Goal: Communication & Community: Answer question/provide support

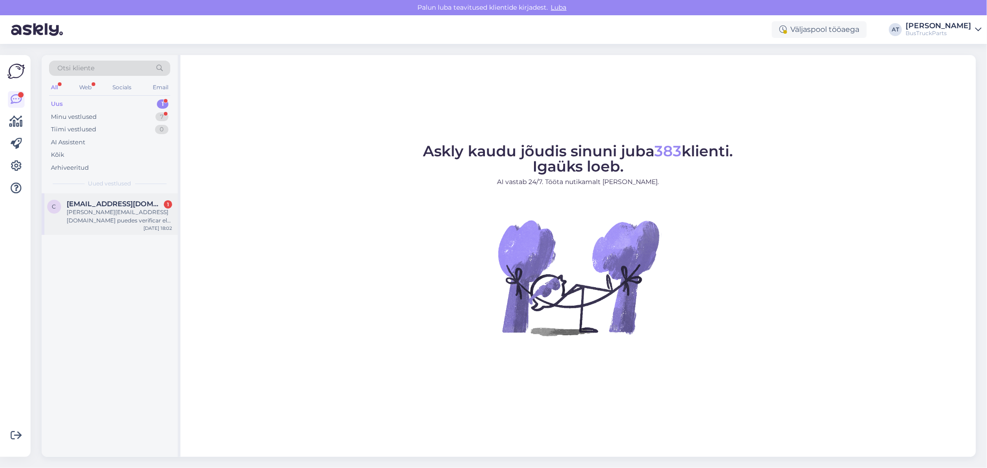
click at [142, 216] on div "[PERSON_NAME][EMAIL_ADDRESS][DOMAIN_NAME] puedes verificar el correo?" at bounding box center [120, 216] width 106 height 17
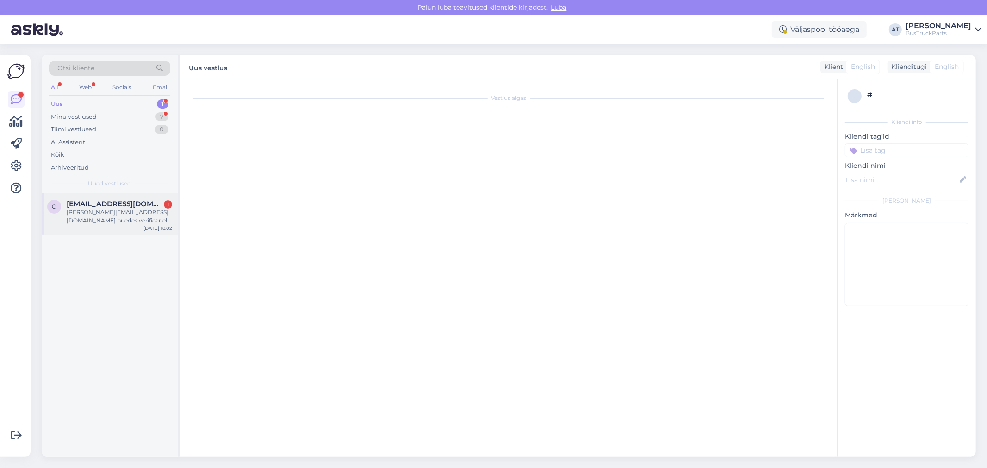
click at [107, 211] on div "[PERSON_NAME][EMAIL_ADDRESS][DOMAIN_NAME] puedes verificar el correo?" at bounding box center [120, 216] width 106 height 17
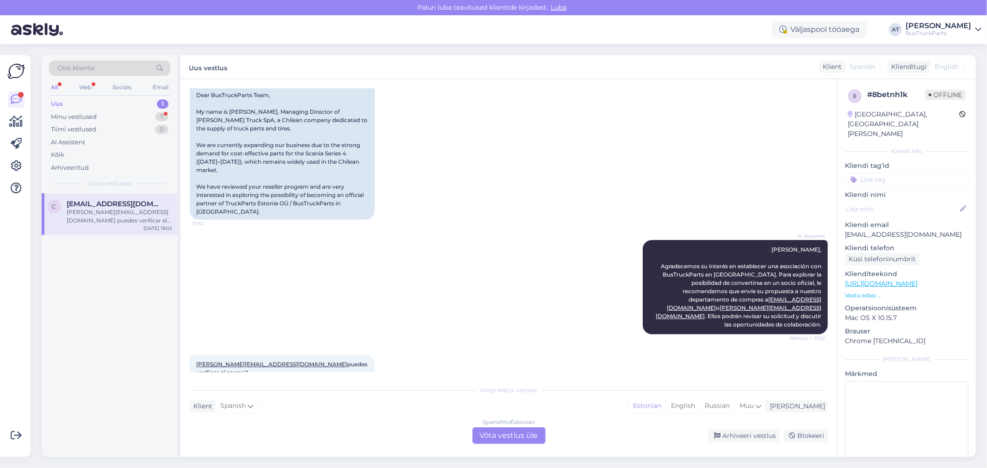
scroll to position [188, 0]
click at [515, 432] on div "Spanish to Estonian Võta vestlus üle" at bounding box center [508, 436] width 73 height 17
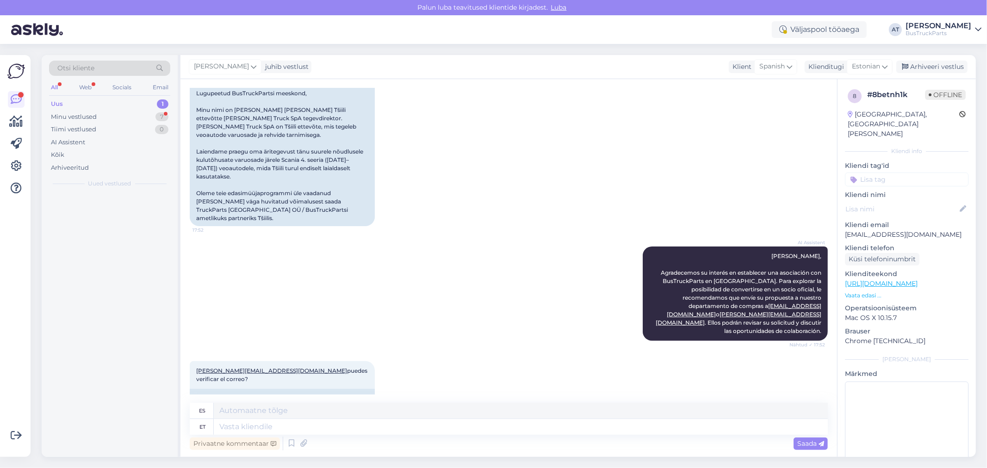
scroll to position [166, 0]
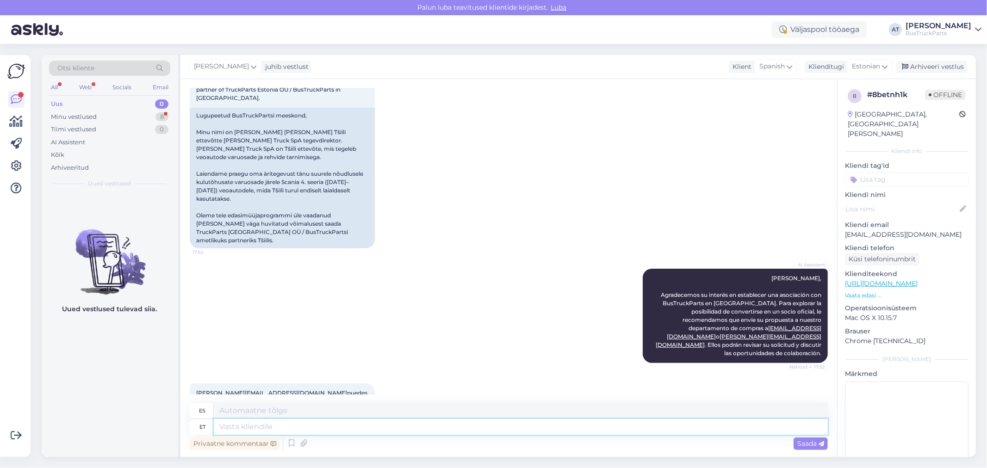
click at [498, 427] on textarea at bounding box center [521, 427] width 614 height 16
type textarea "Hello!"
type textarea "¡Hola!"
type textarea "Hello! He wi"
type textarea "¡Hola! [GEOGRAPHIC_DATA]"
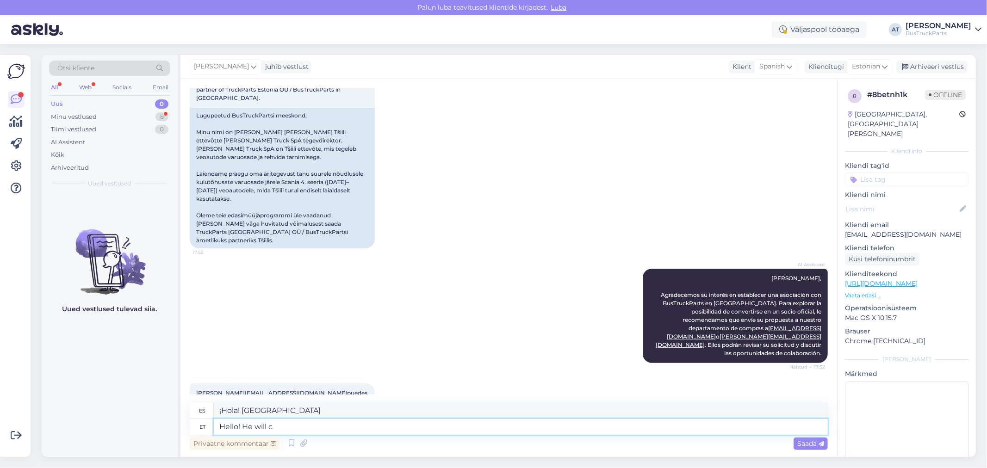
type textarea "Hello! He will ch"
type textarea "¡Hola! Él lo hará"
type textarea "Hello! He will check i"
type textarea "¡Hola! Él lo comprobará."
type textarea "Hello! He will check it and"
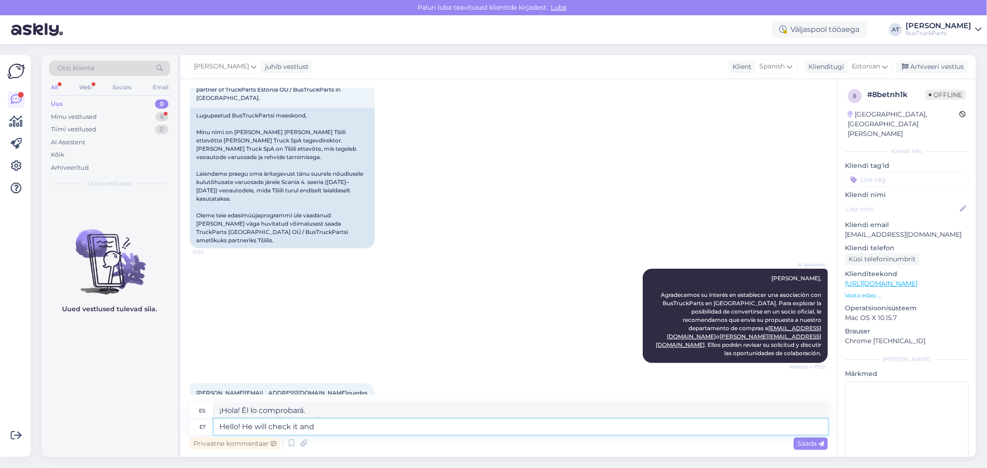
type textarea "¡Hola! Él lo revisará y"
type textarea "Hello! He will check it and if we"
type textarea "¡Hola! Él lo revisará y si"
type textarea "Hello! He will check it and if we a"
type textarea "¡Hola! Él lo revisará y si nosotros"
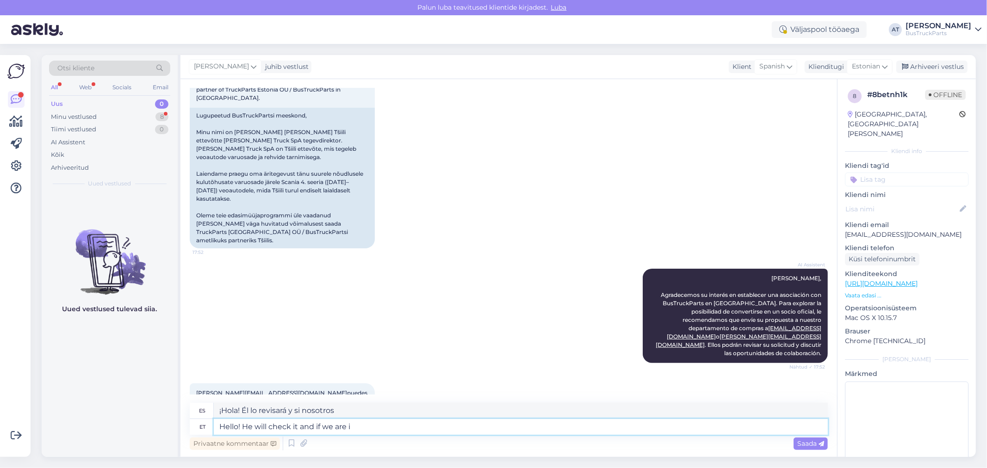
type textarea "Hello! He will check it and if we are in"
type textarea "¡Hola! Él lo revisará y si estamos..."
type textarea "Hello! He will check it and if we are interested i"
type textarea "¡Hola! Lo revisará y si nos interesa..."
type textarea "Hello! He will check it and if we are interested in"
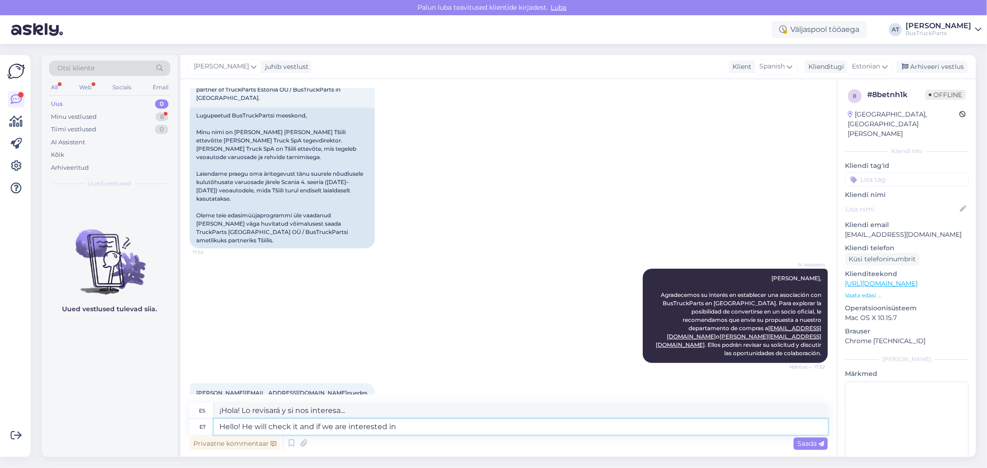
type textarea "¡Hola! Él lo revisará y si nos interesa..."
type textarea "Hello! He will check it and if we are interested in Your o"
type textarea "¡Hola! Él lo revisará y si nos interesa tu..."
type textarea "Hello! He will check it and if we are interested in Your offer h"
type textarea "¡Hola! Lo revisará y nos dirá si nos interesa tu oferta."
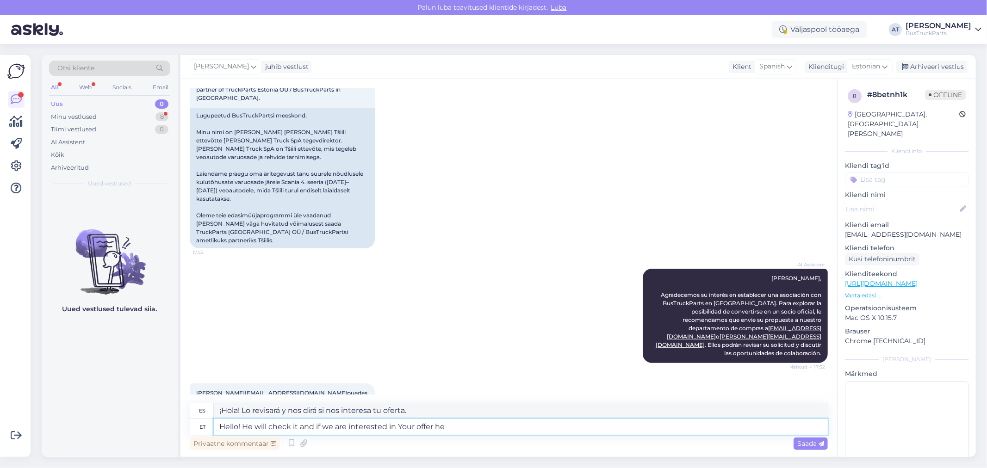
type textarea "Hello! He will check it and if we are interested in Your offer he w"
type textarea "¡Hola! Lo revisará y si nos interesa tu oferta, él..."
type textarea "Hello! He will check it and if we are interested in Your offer he will a"
type textarea "¡Hola! Lo revisará y, si nos interesa tu oferta, lo hará."
type textarea "Hello! He will check it and if we are interested in Your offer he will answer."
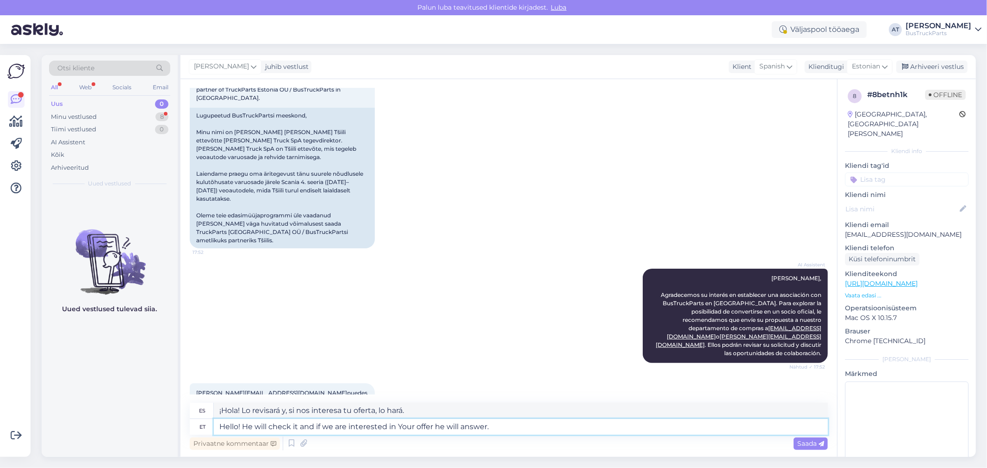
type textarea "¡Hola! Lo revisará y, si nos interesa tu oferta, te responderá."
type textarea "Hello! He will check it and if we are interested in Your offer he will answer."
click at [822, 445] on span "Saada" at bounding box center [810, 444] width 27 height 8
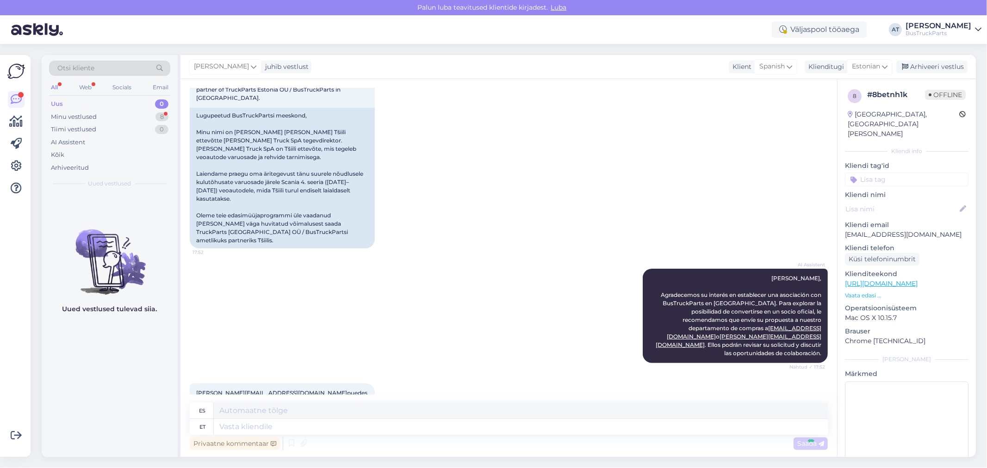
scroll to position [249, 0]
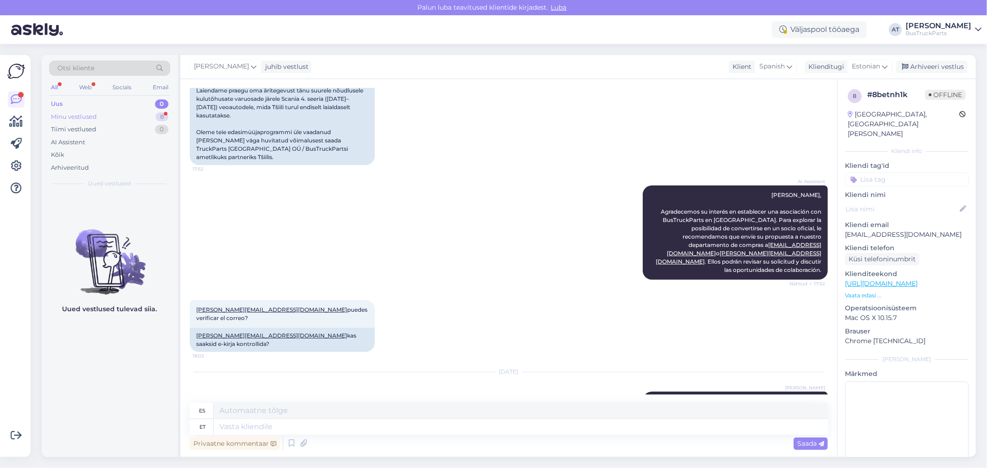
click at [117, 117] on div "Minu vestlused 8" at bounding box center [109, 117] width 121 height 13
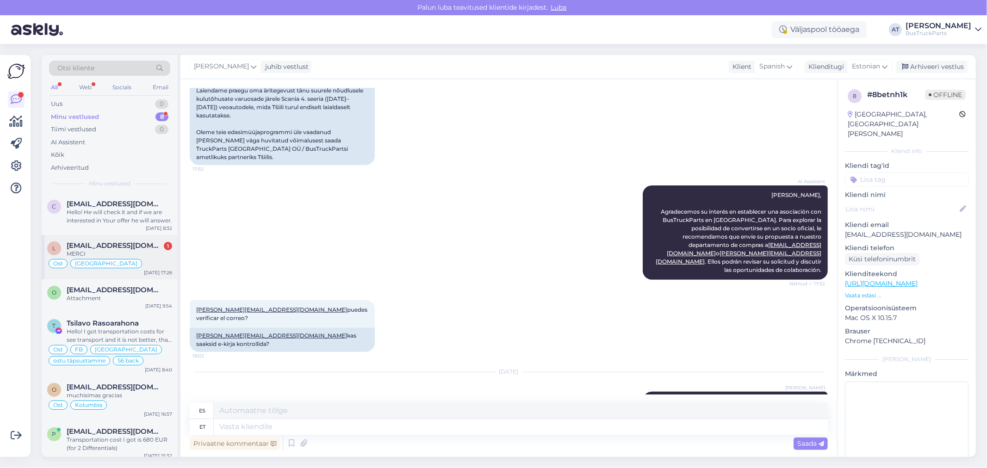
click at [148, 254] on div "MERCI" at bounding box center [120, 254] width 106 height 8
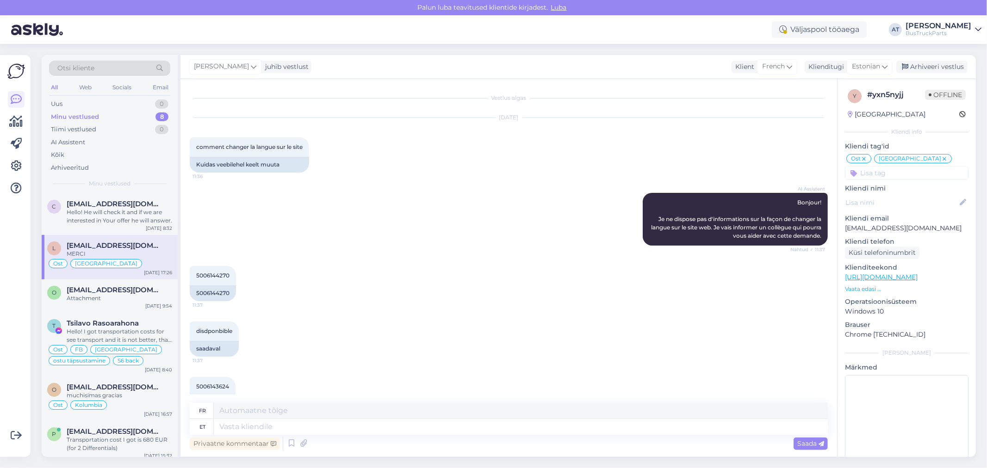
scroll to position [2586, 0]
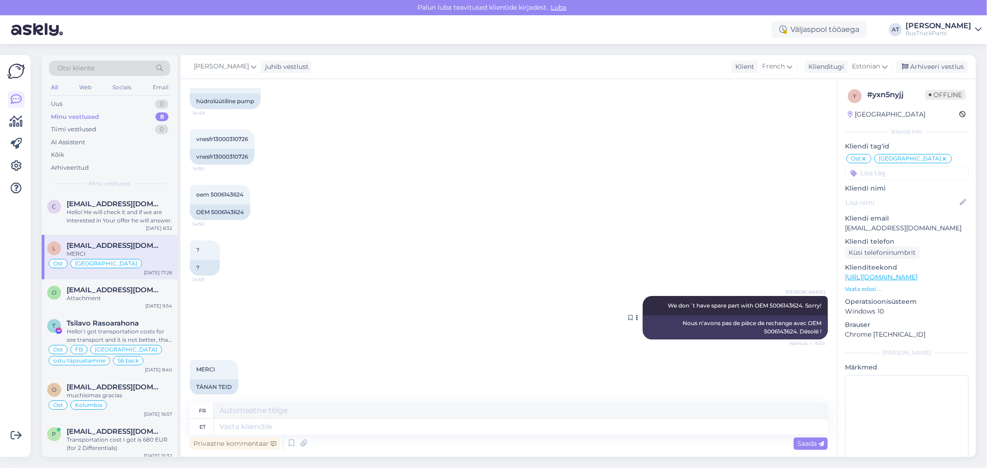
click at [767, 302] on span "We don´t have spare part with OEM 5006143624. Sorry!" at bounding box center [745, 305] width 154 height 7
copy span "5006143624"
